Goal: Transaction & Acquisition: Obtain resource

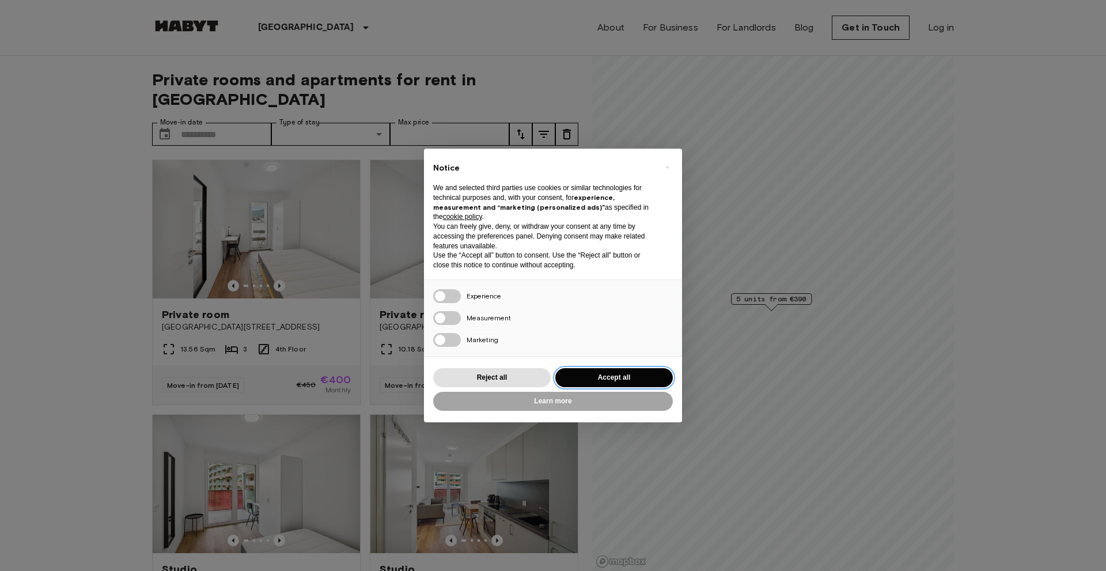
click at [649, 372] on button "Accept all" at bounding box center [614, 377] width 118 height 19
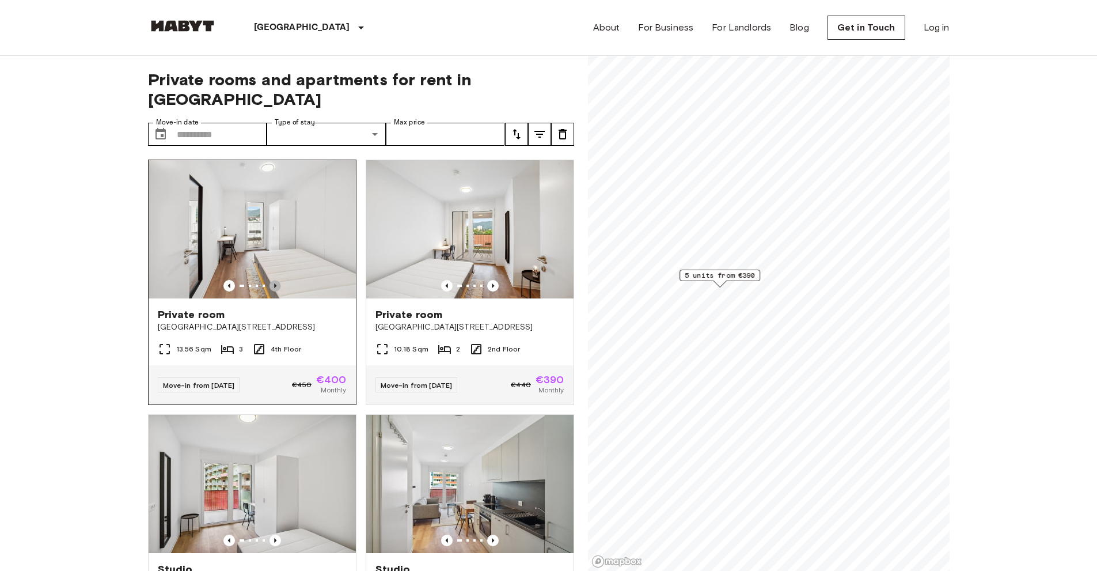
click at [270, 280] on icon "Previous image" at bounding box center [276, 286] width 12 height 12
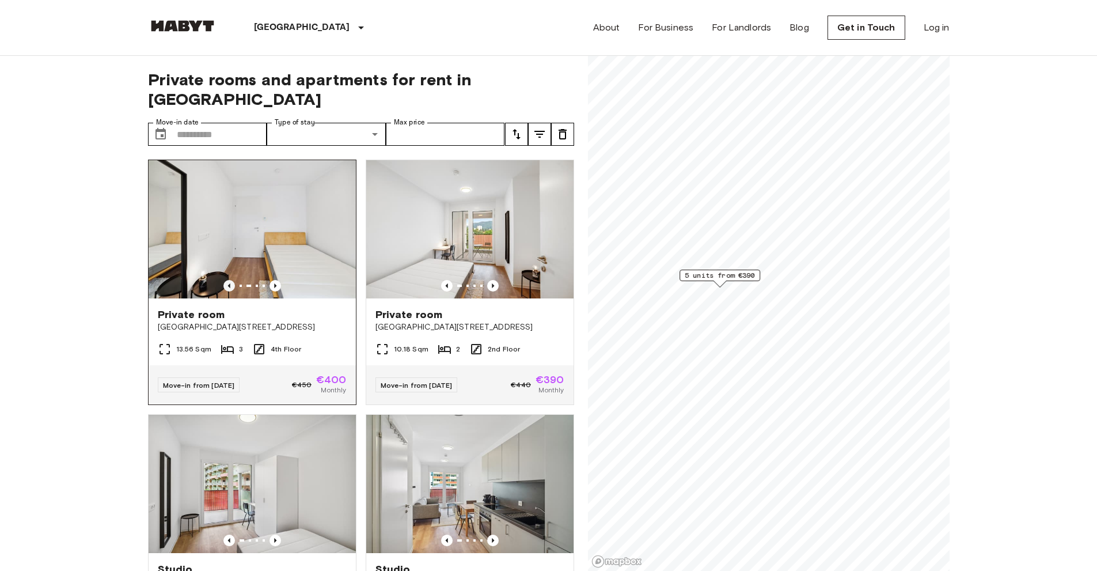
click at [226, 280] on icon "Previous image" at bounding box center [229, 286] width 12 height 12
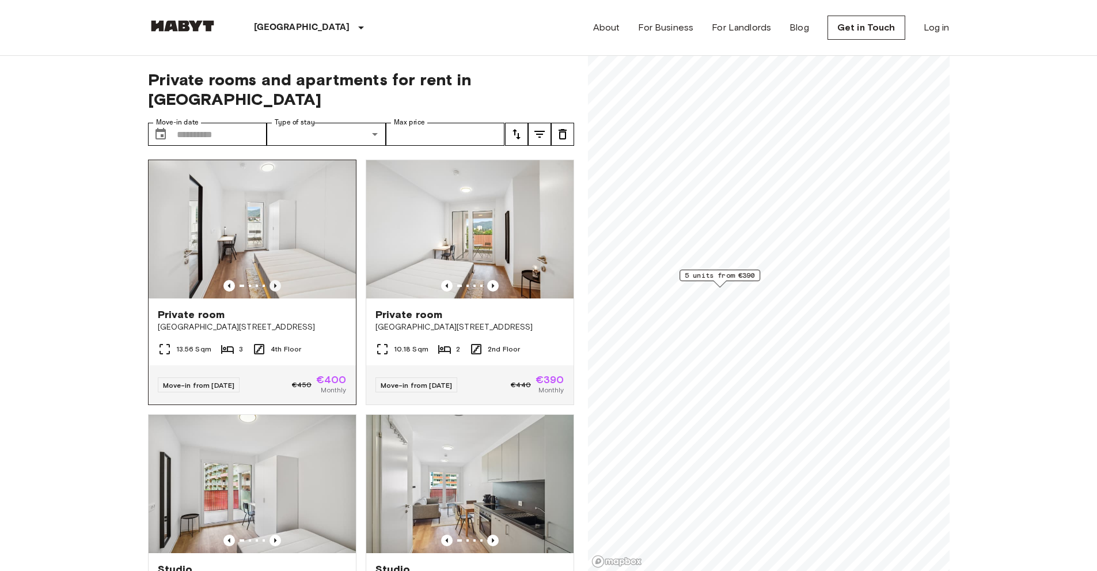
click at [274, 283] on icon "Previous image" at bounding box center [275, 285] width 2 height 5
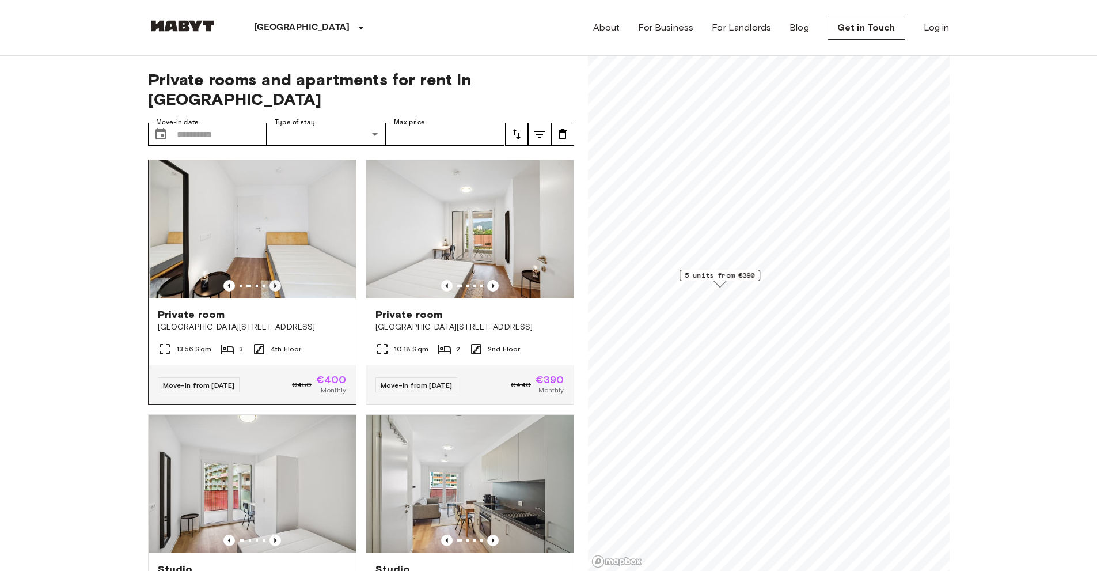
click at [274, 283] on icon "Previous image" at bounding box center [275, 285] width 2 height 5
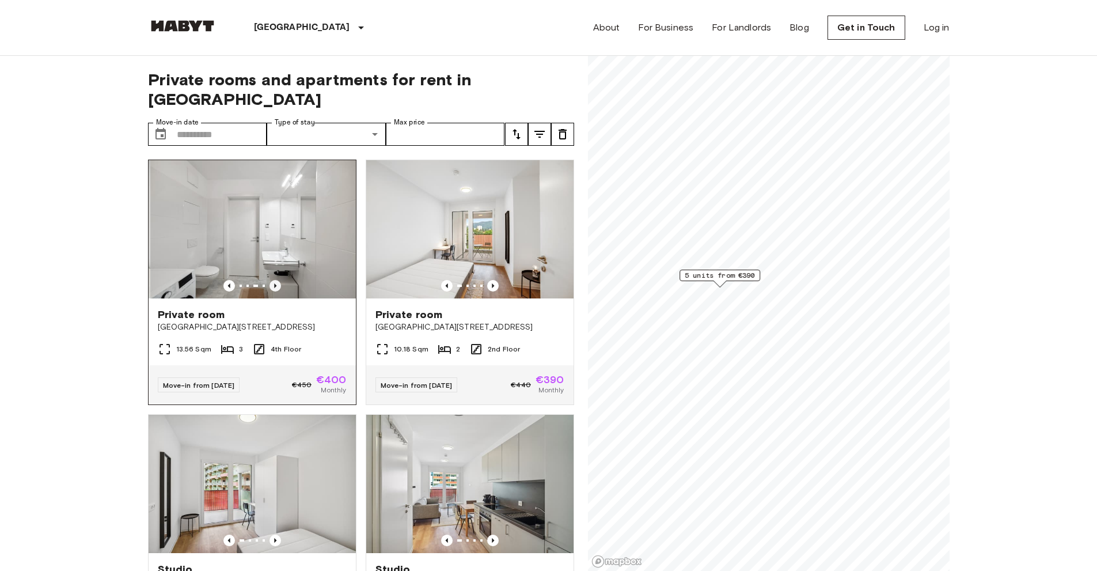
click at [274, 283] on icon "Previous image" at bounding box center [275, 285] width 2 height 5
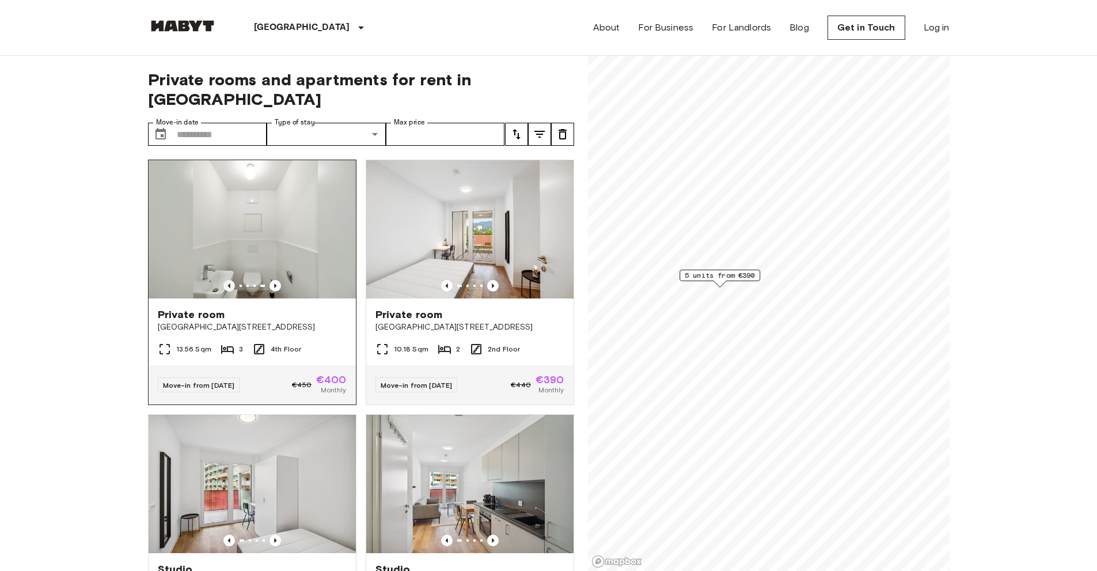
click at [227, 280] on icon "Previous image" at bounding box center [229, 286] width 12 height 12
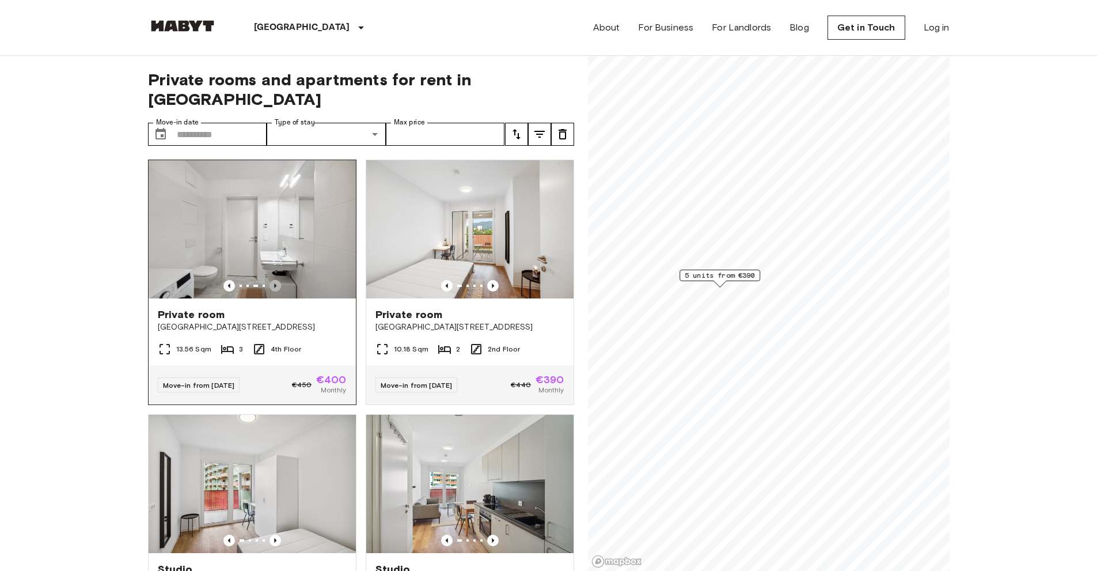
click at [270, 280] on icon "Previous image" at bounding box center [276, 286] width 12 height 12
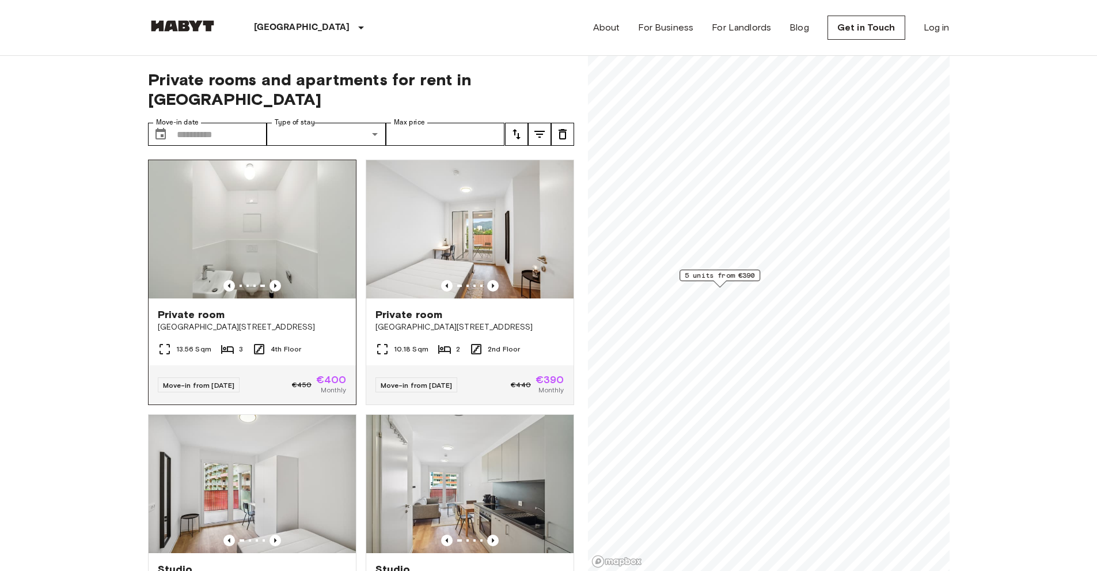
click at [217, 280] on div at bounding box center [252, 286] width 207 height 12
click at [227, 280] on icon "Previous image" at bounding box center [229, 286] width 12 height 12
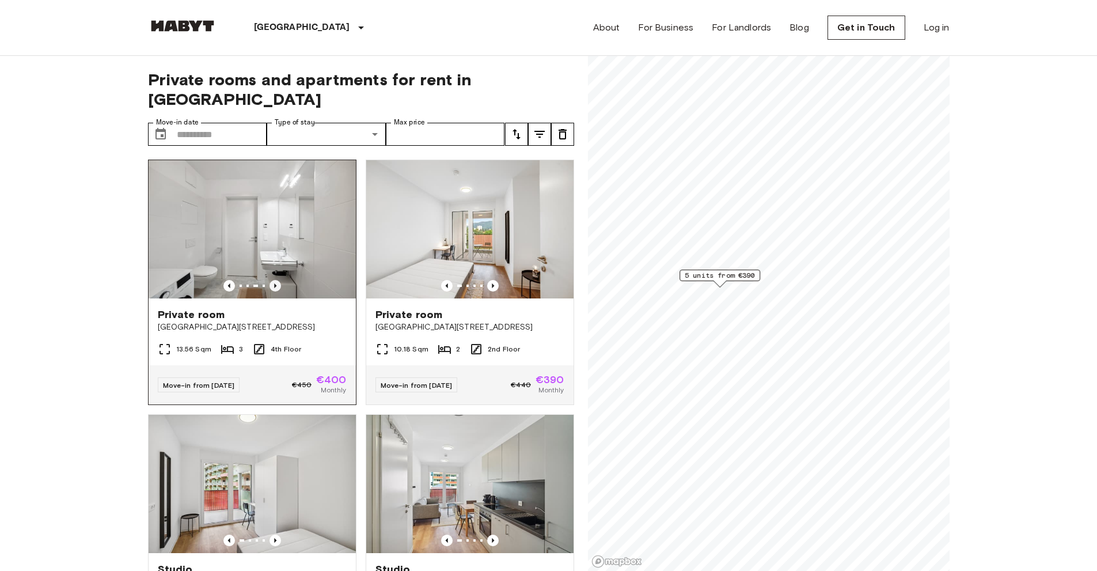
click at [270, 280] on icon "Previous image" at bounding box center [276, 286] width 12 height 12
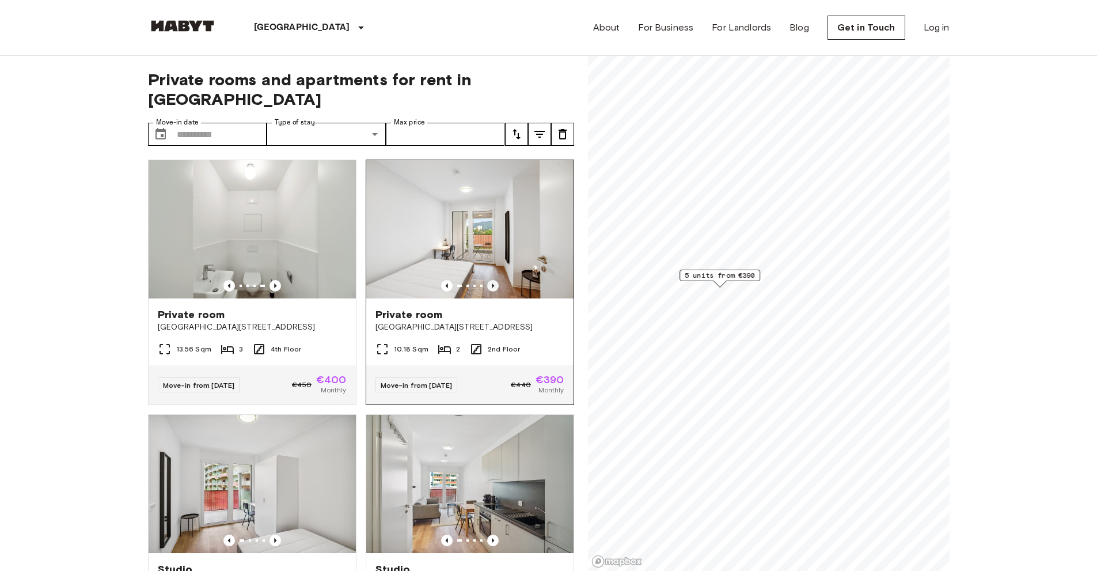
click at [487, 280] on icon "Previous image" at bounding box center [493, 286] width 12 height 12
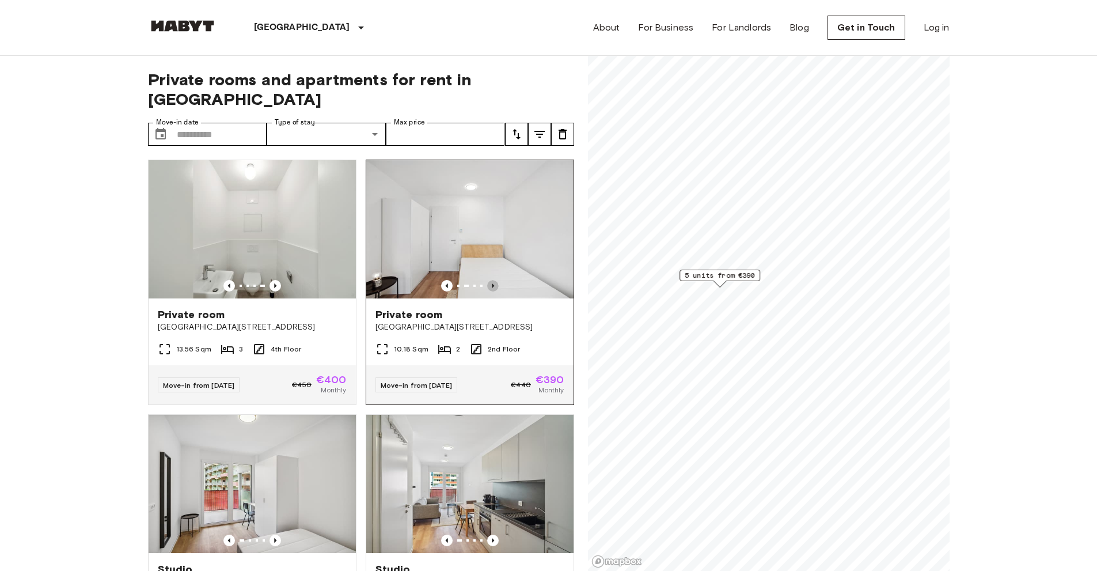
click at [487, 280] on icon "Previous image" at bounding box center [493, 286] width 12 height 12
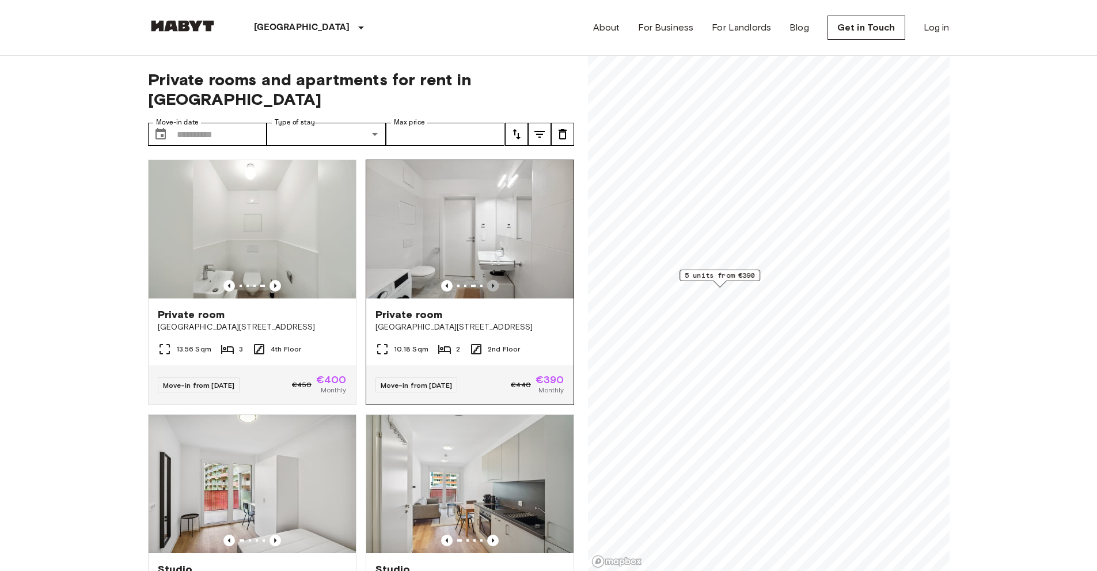
click at [487, 280] on icon "Previous image" at bounding box center [493, 286] width 12 height 12
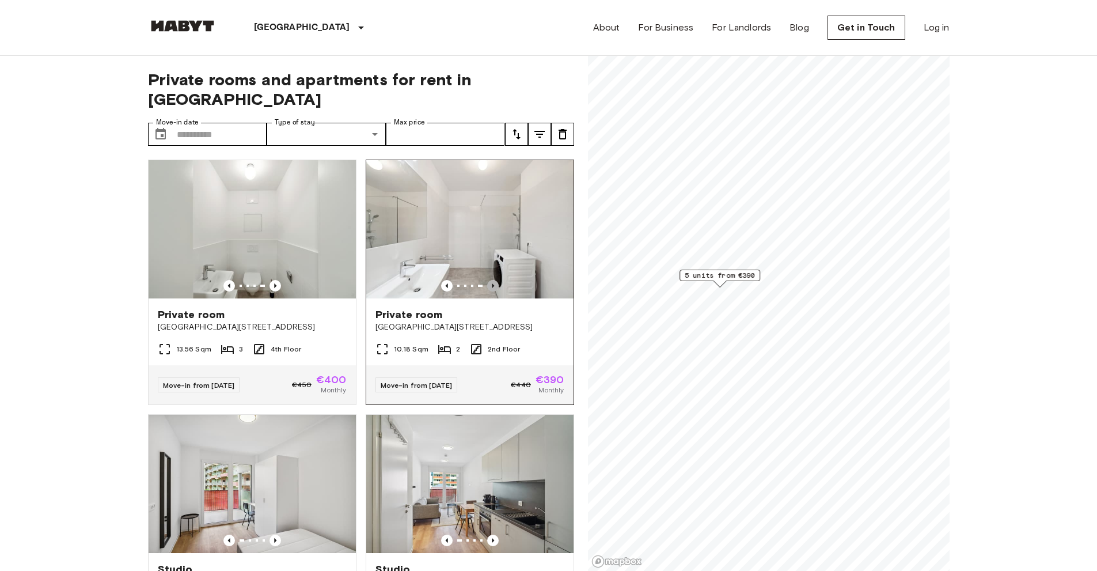
click at [487, 280] on icon "Previous image" at bounding box center [493, 286] width 12 height 12
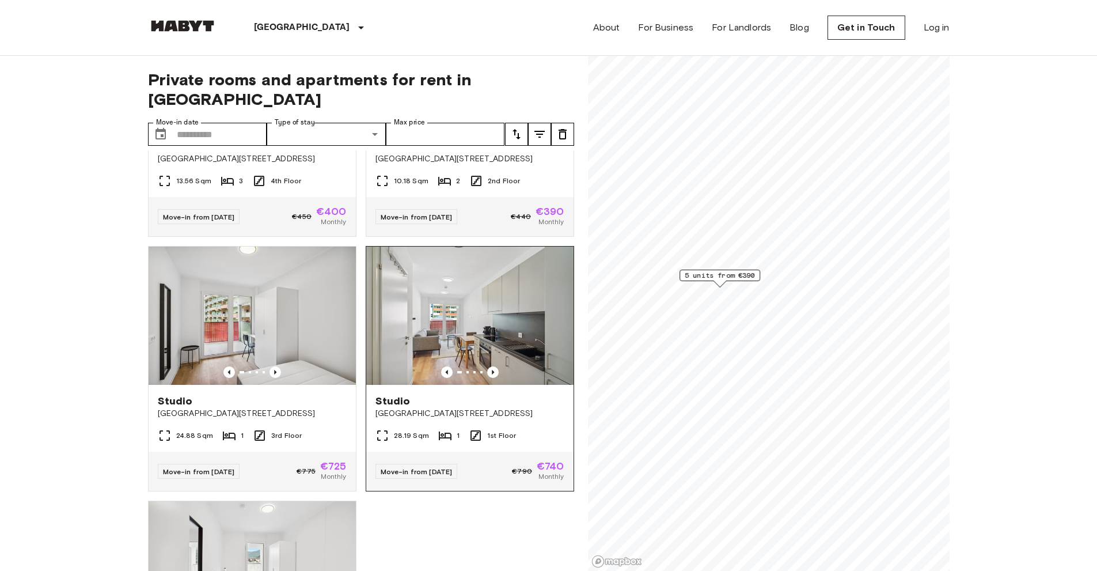
scroll to position [173, 0]
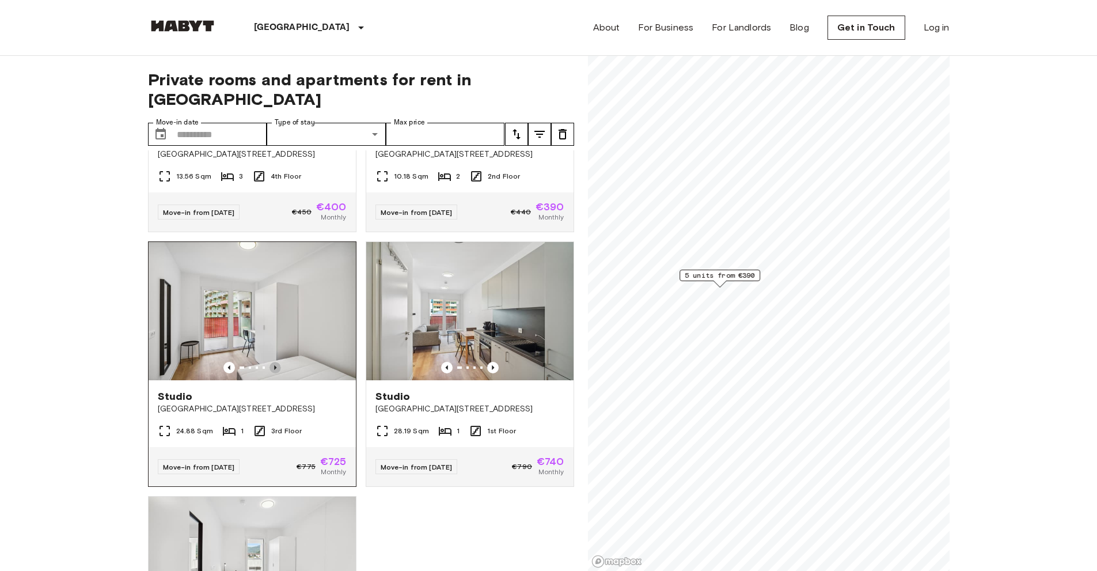
click at [271, 362] on icon "Previous image" at bounding box center [276, 368] width 12 height 12
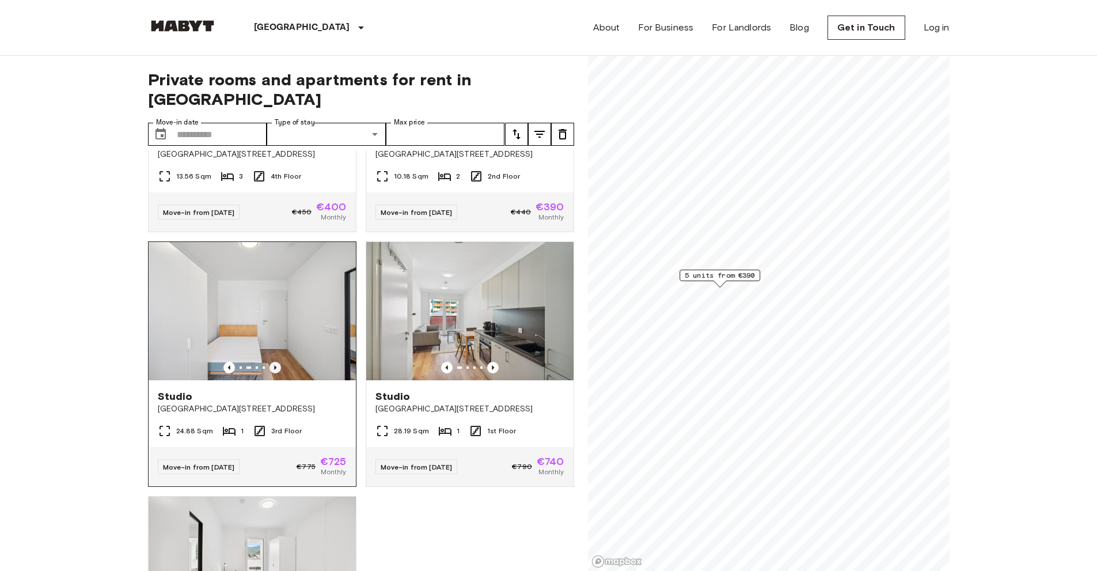
click at [271, 362] on icon "Previous image" at bounding box center [276, 368] width 12 height 12
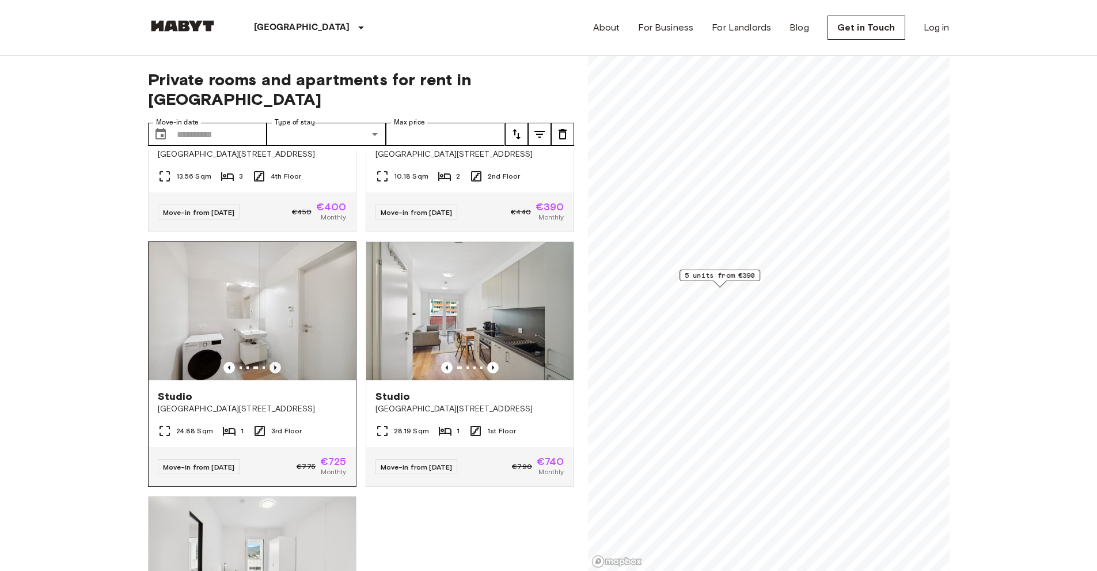
click at [271, 362] on icon "Previous image" at bounding box center [276, 368] width 12 height 12
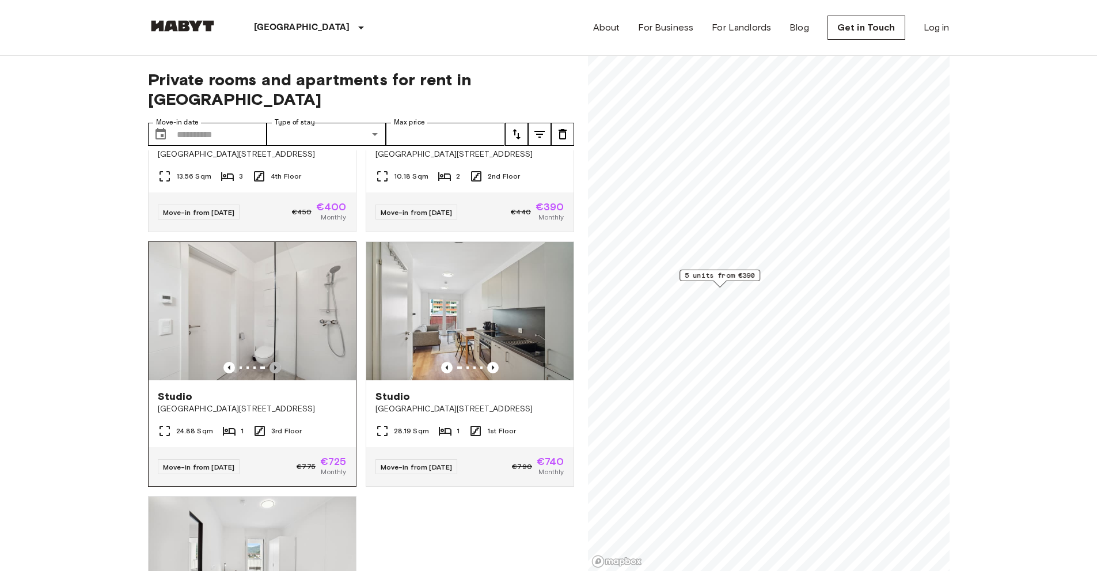
click at [271, 362] on icon "Previous image" at bounding box center [276, 368] width 12 height 12
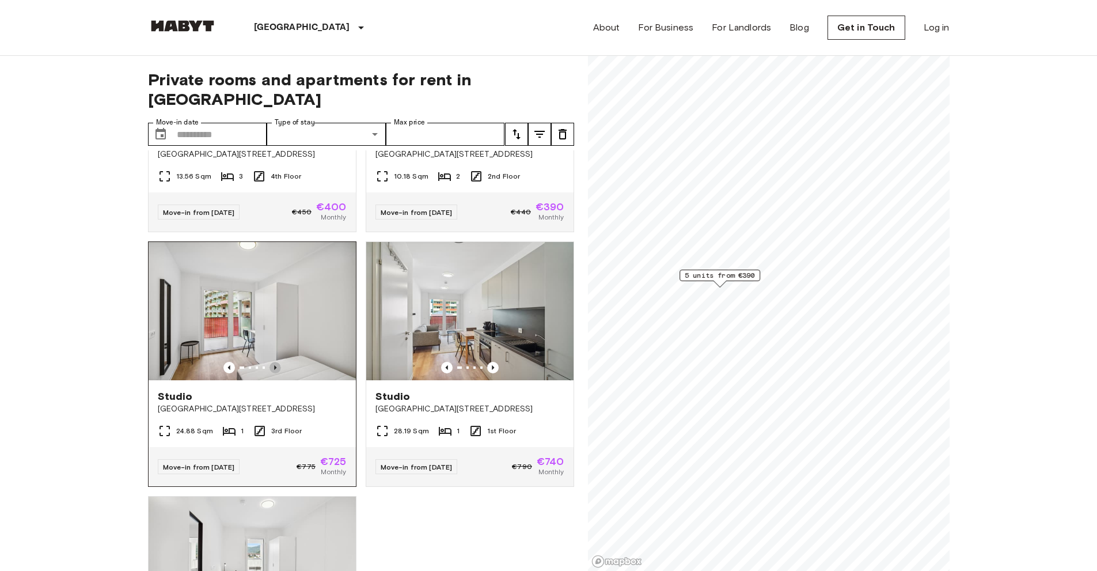
click at [271, 362] on icon "Previous image" at bounding box center [276, 368] width 12 height 12
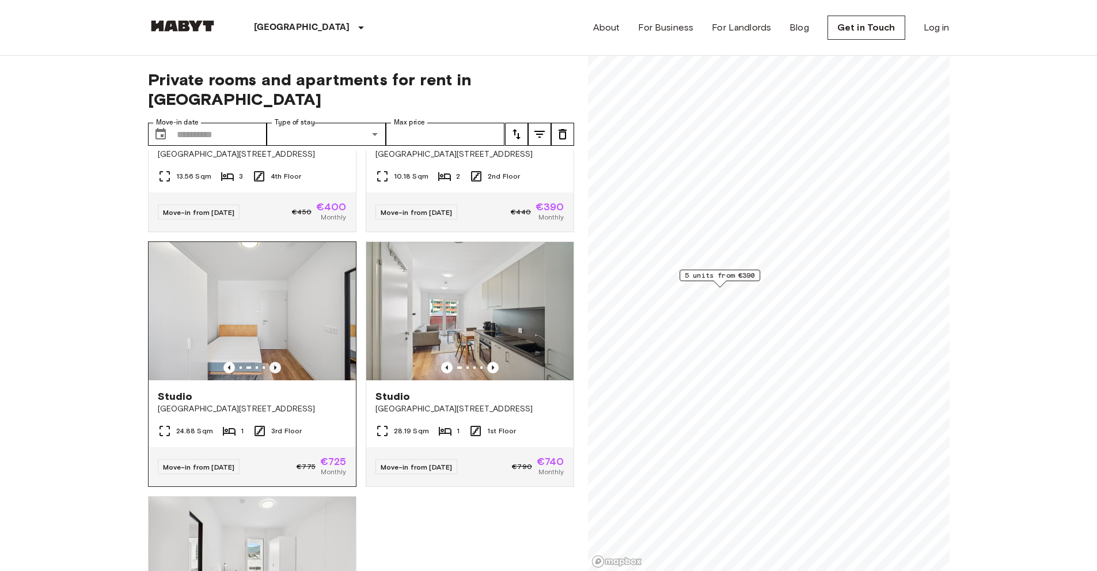
click at [271, 362] on icon "Previous image" at bounding box center [276, 368] width 12 height 12
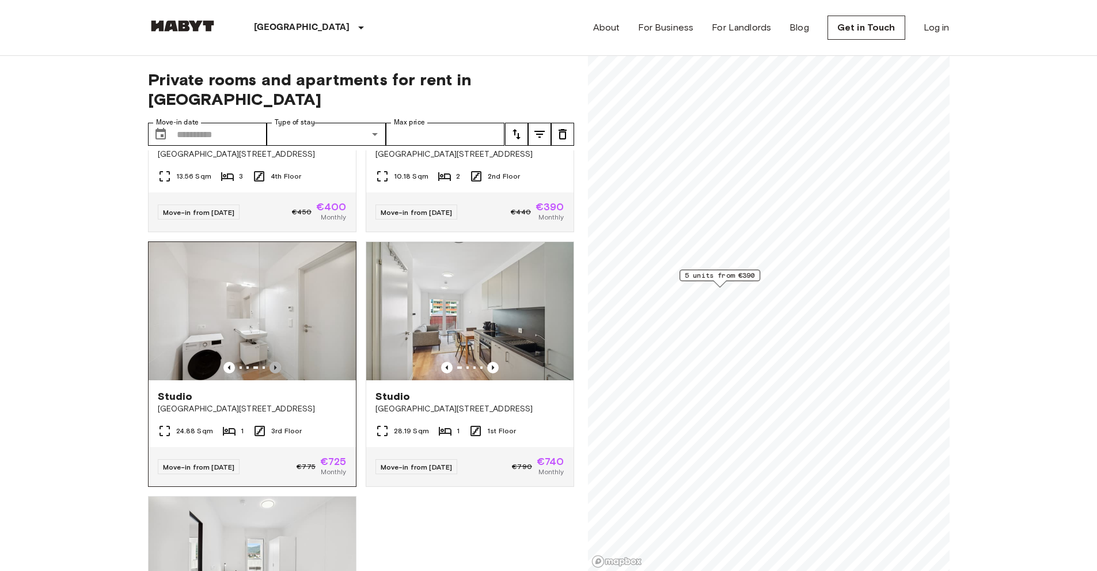
click at [271, 362] on icon "Previous image" at bounding box center [276, 368] width 12 height 12
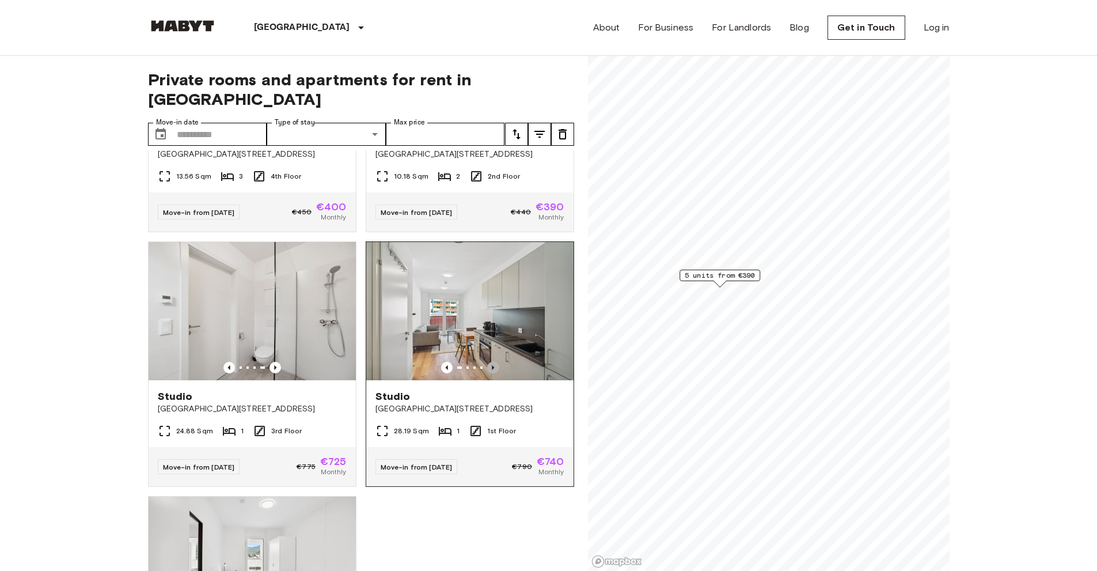
click at [487, 362] on icon "Previous image" at bounding box center [493, 368] width 12 height 12
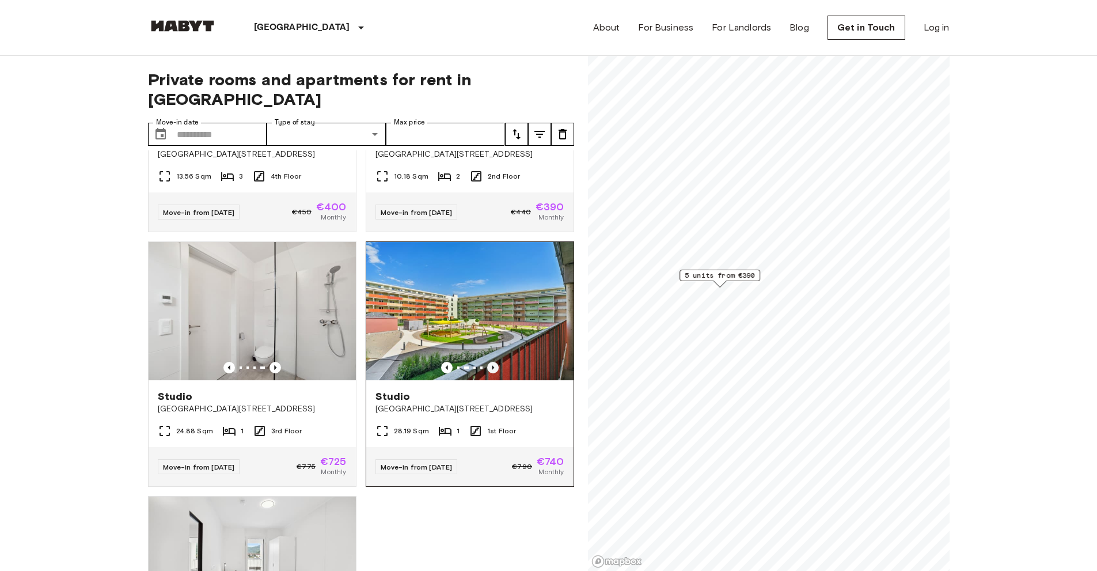
click at [487, 362] on icon "Previous image" at bounding box center [493, 368] width 12 height 12
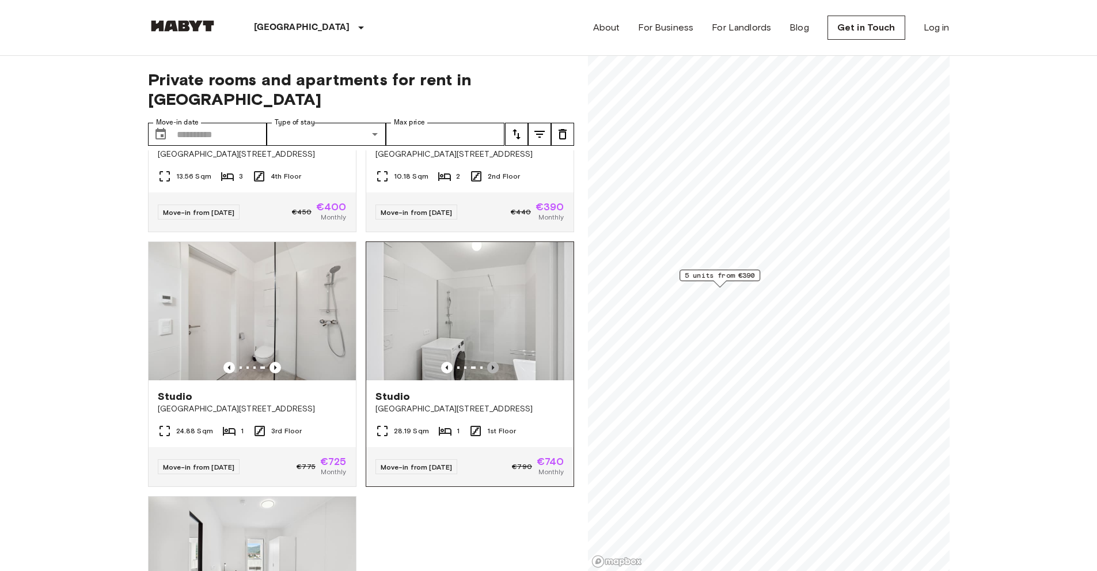
click at [487, 362] on icon "Previous image" at bounding box center [493, 368] width 12 height 12
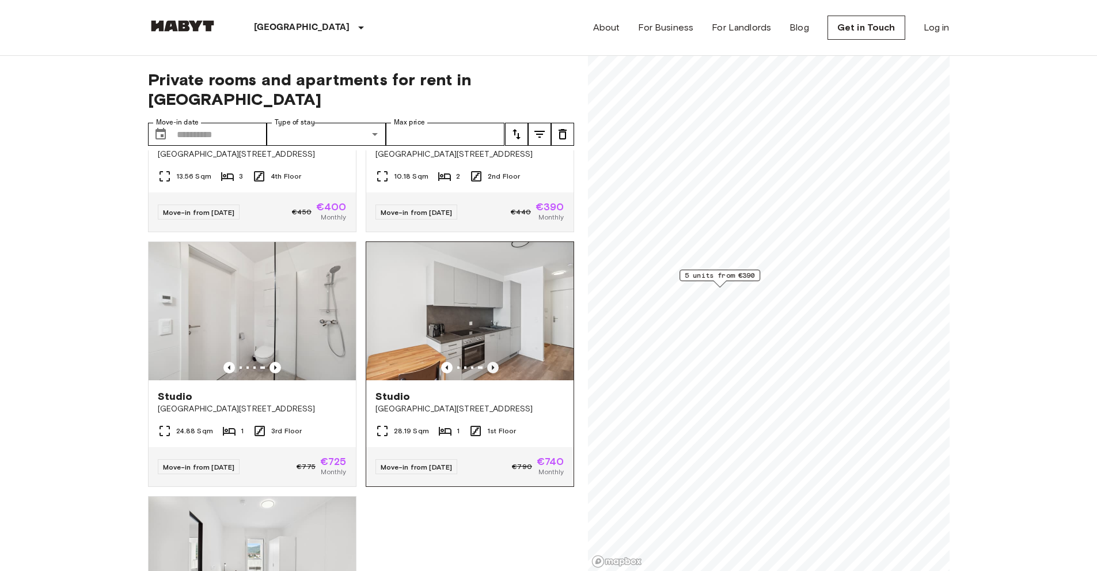
click at [487, 362] on icon "Previous image" at bounding box center [493, 368] width 12 height 12
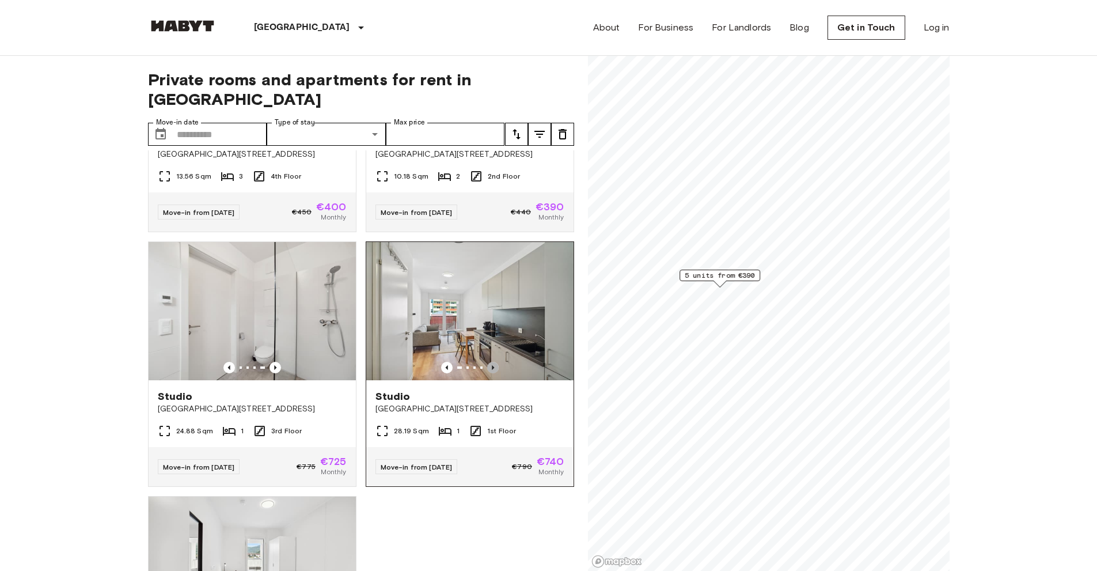
click at [487, 362] on icon "Previous image" at bounding box center [493, 368] width 12 height 12
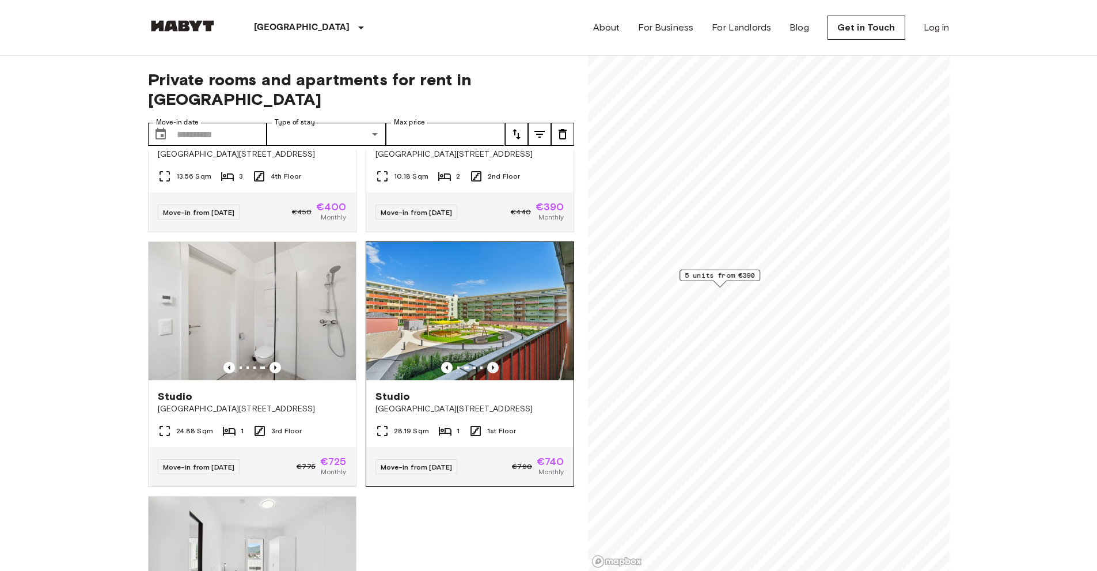
click at [487, 362] on icon "Previous image" at bounding box center [493, 368] width 12 height 12
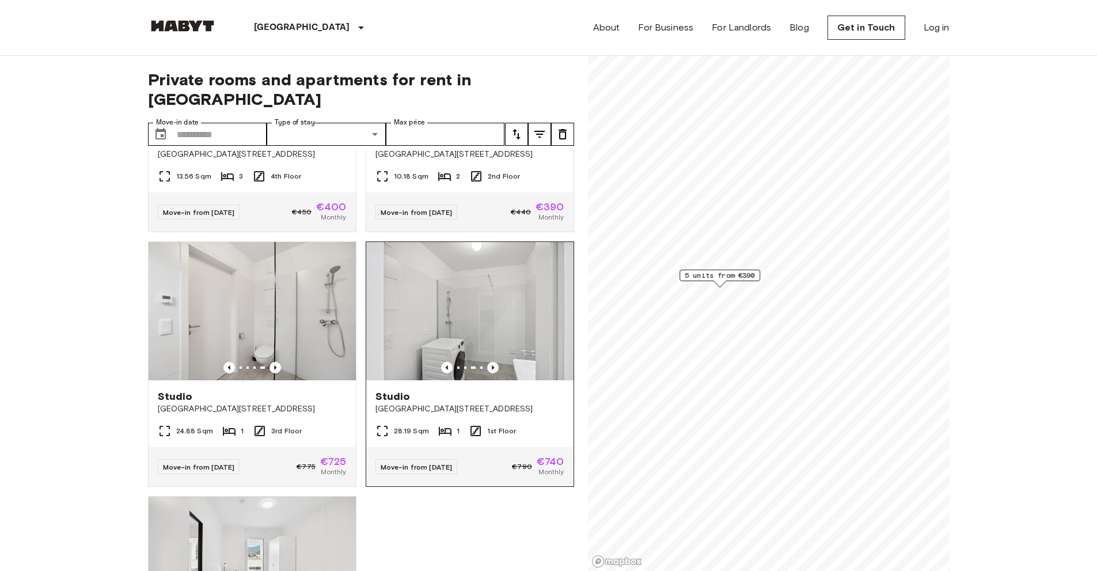
click at [487, 362] on icon "Previous image" at bounding box center [493, 368] width 12 height 12
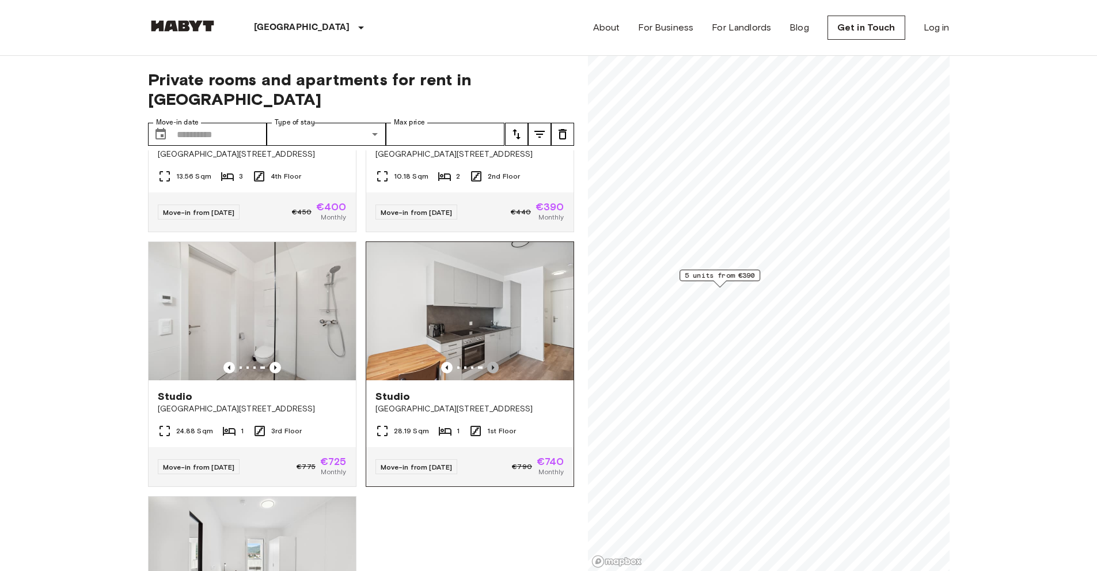
click at [487, 362] on icon "Previous image" at bounding box center [493, 368] width 12 height 12
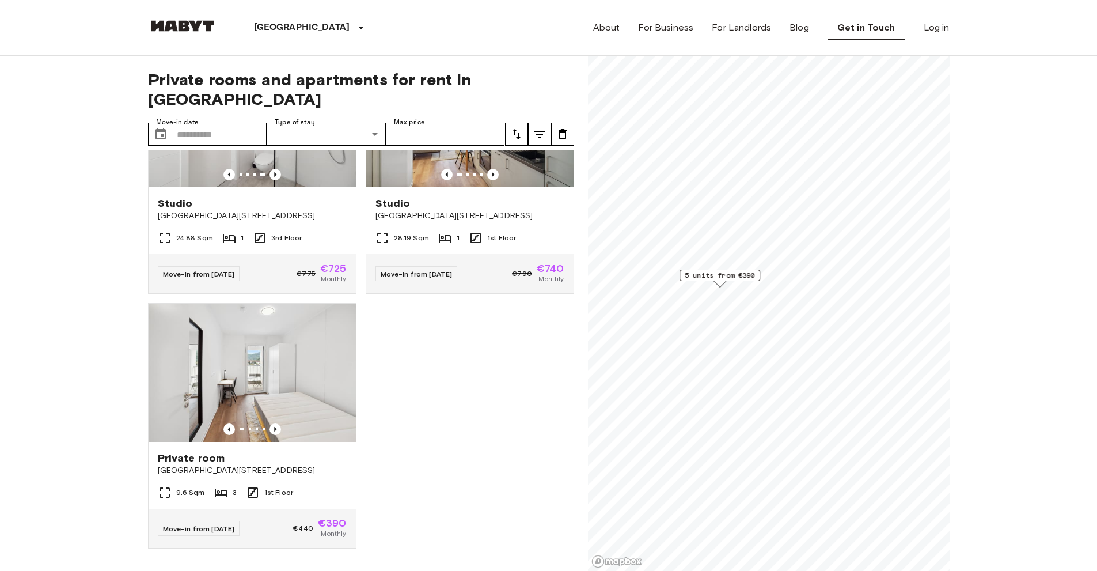
scroll to position [372, 0]
click at [275, 423] on icon "Previous image" at bounding box center [276, 429] width 12 height 12
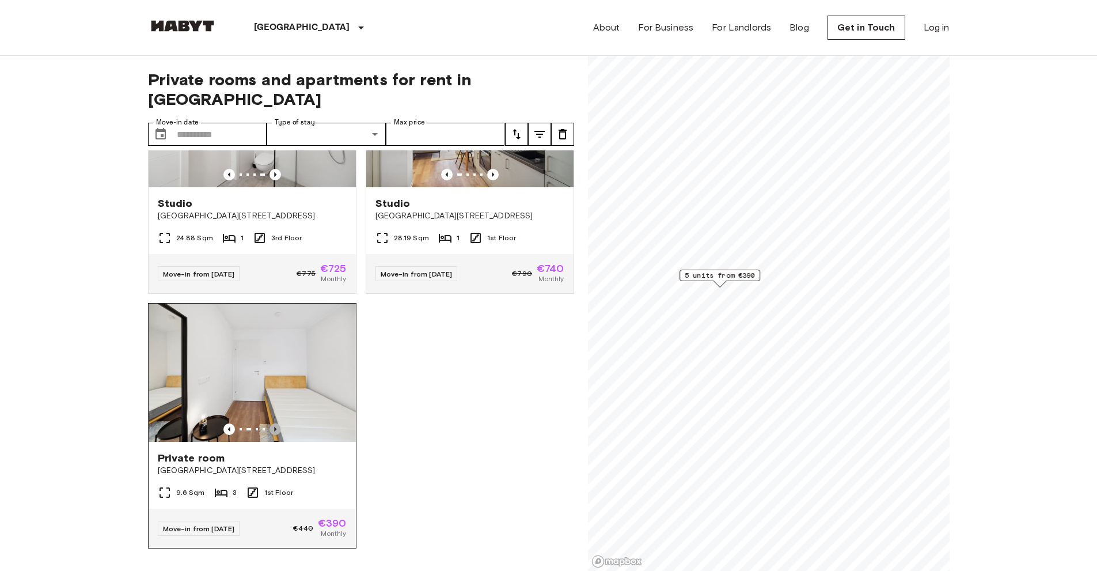
click at [275, 423] on icon "Previous image" at bounding box center [276, 429] width 12 height 12
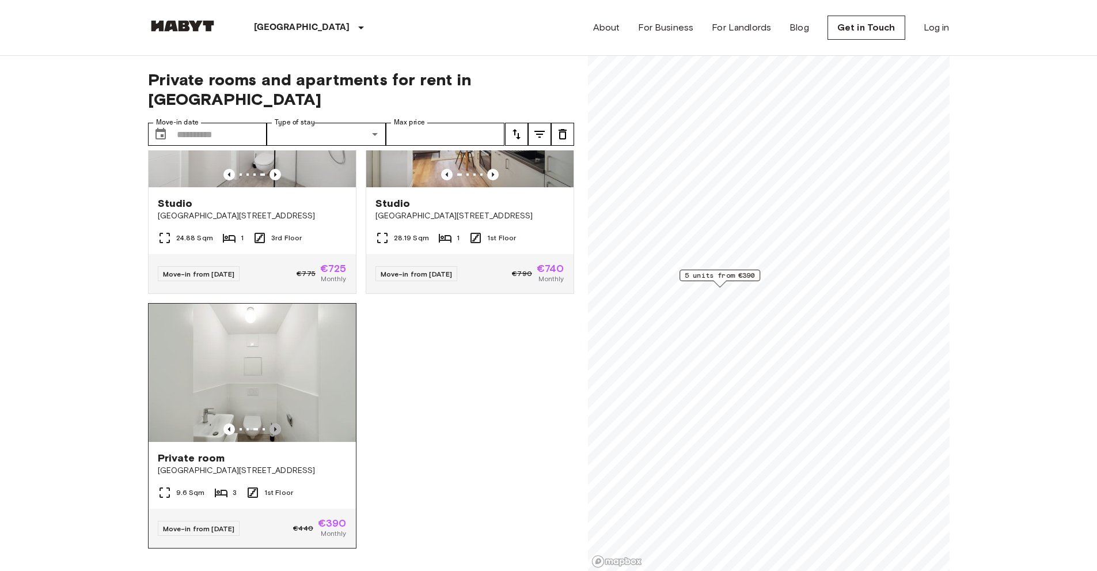
click at [275, 423] on icon "Previous image" at bounding box center [276, 429] width 12 height 12
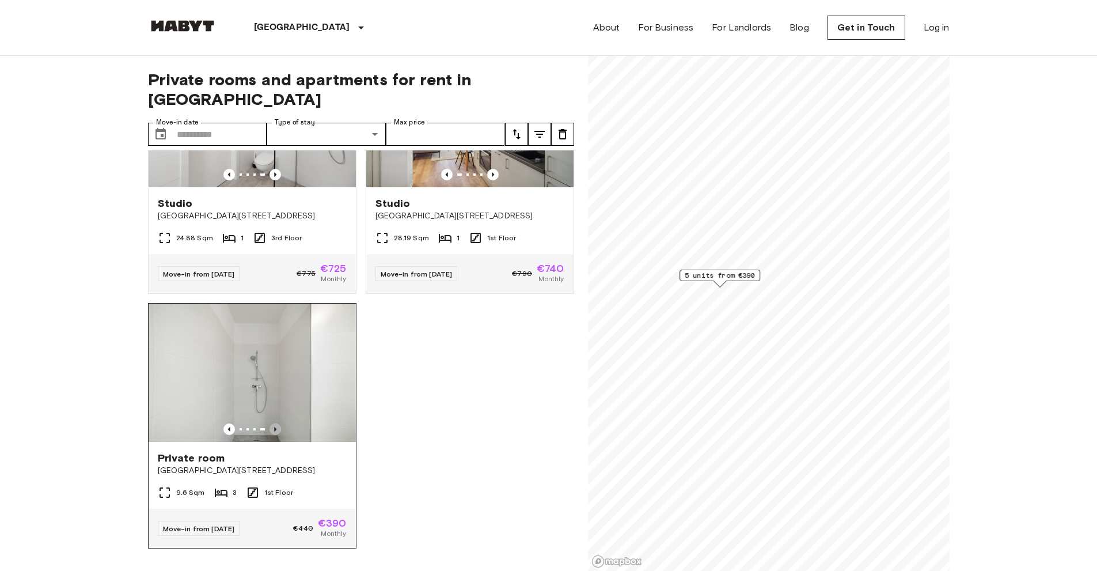
click at [275, 423] on icon "Previous image" at bounding box center [276, 429] width 12 height 12
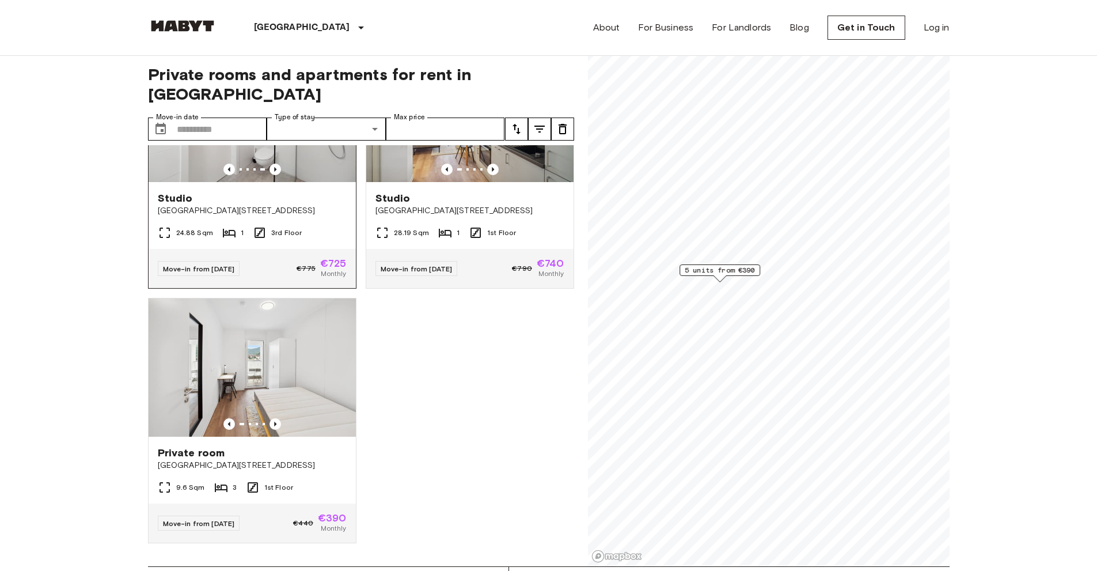
scroll to position [0, 0]
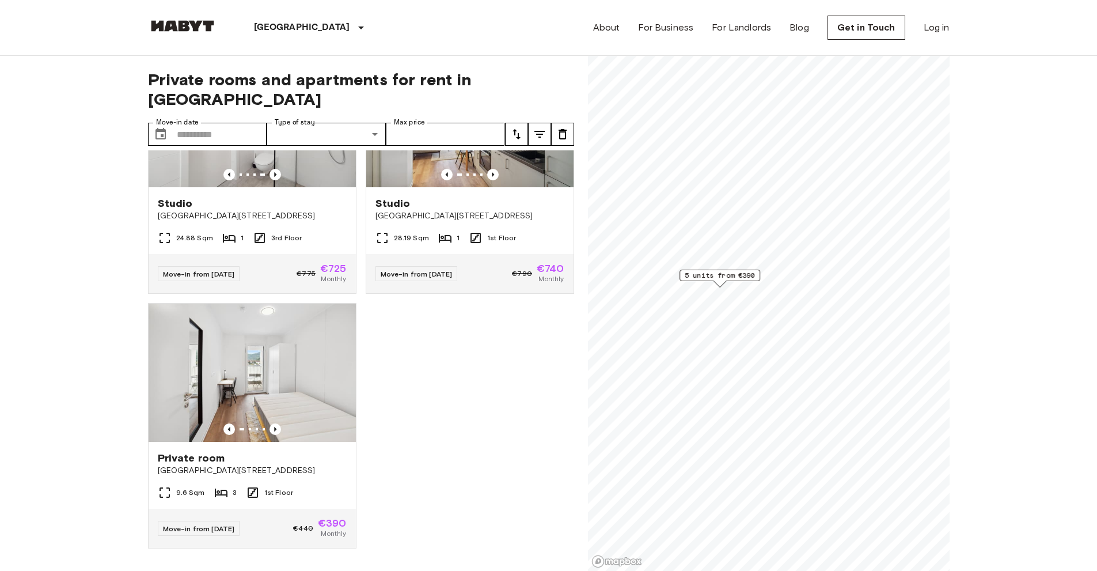
click at [724, 276] on span "5 units from €390" at bounding box center [720, 275] width 70 height 10
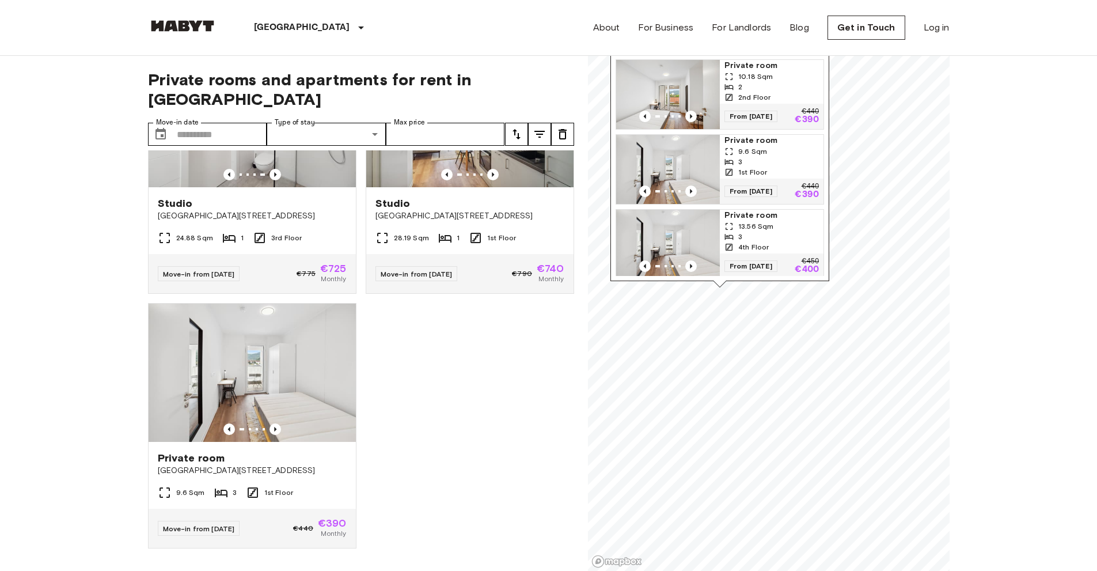
click at [724, 276] on div "Waagner-[STREET_ADDRESS], [GEOGRAPHIC_DATA] 5 units Private room 10.18 Sqm 2 2n…" at bounding box center [720, 137] width 219 height 288
